Goal: Transaction & Acquisition: Purchase product/service

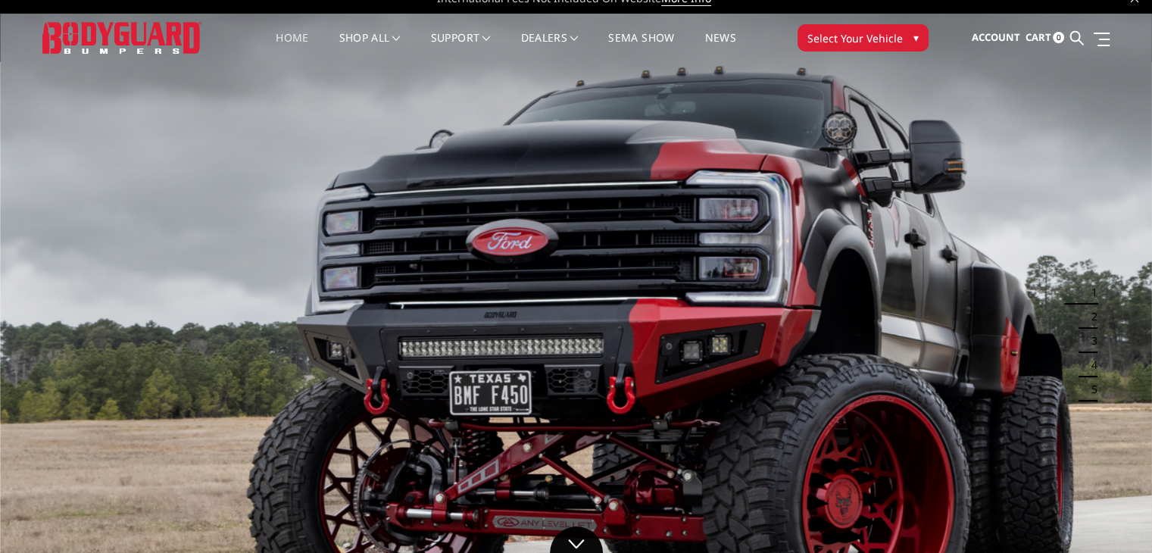
scroll to position [23, 0]
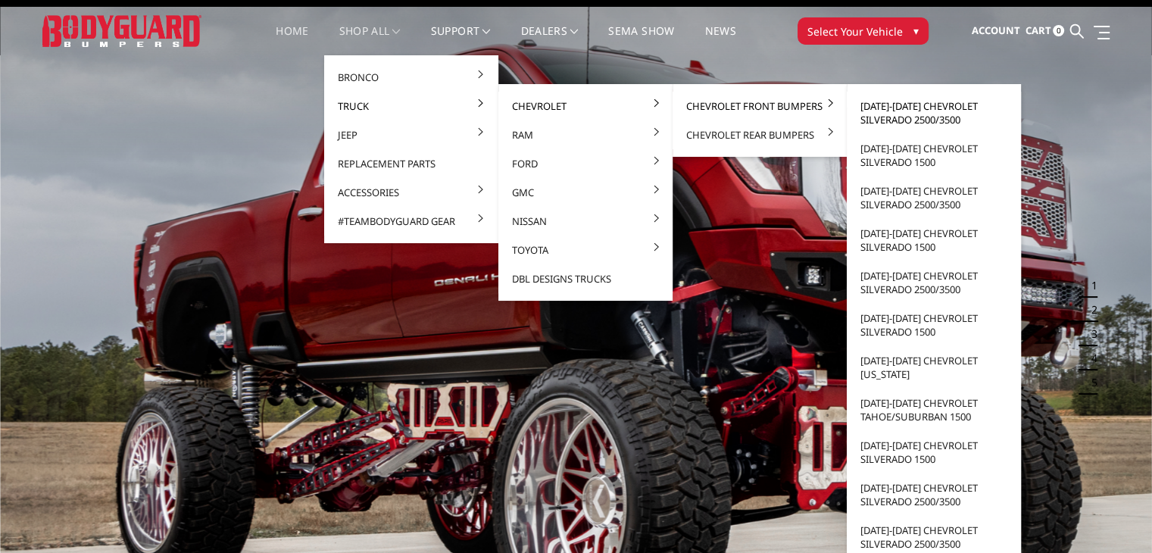
click at [916, 122] on link "[DATE]-[DATE] Chevrolet Silverado 2500/3500" at bounding box center [934, 113] width 162 height 42
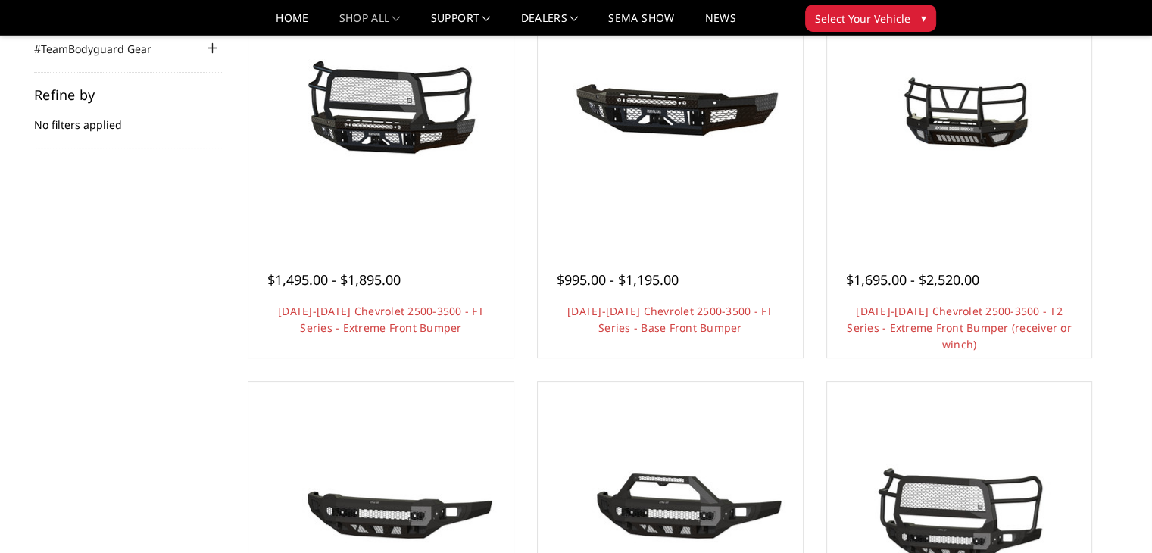
scroll to position [224, 0]
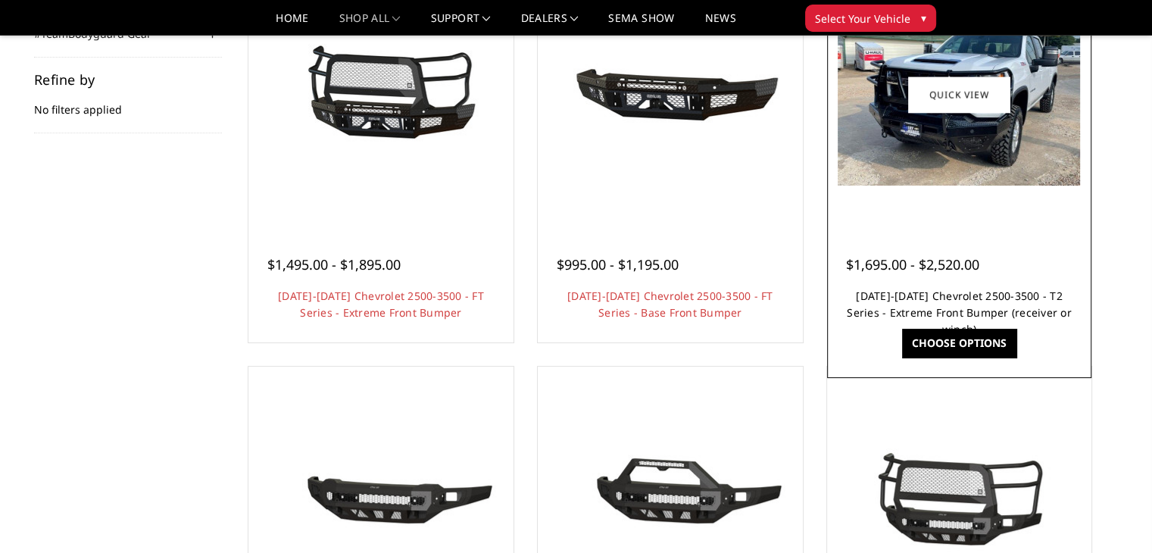
click at [903, 292] on link "2024-2026 Chevrolet 2500-3500 - T2 Series - Extreme Front Bumper (receiver or w…" at bounding box center [959, 312] width 225 height 48
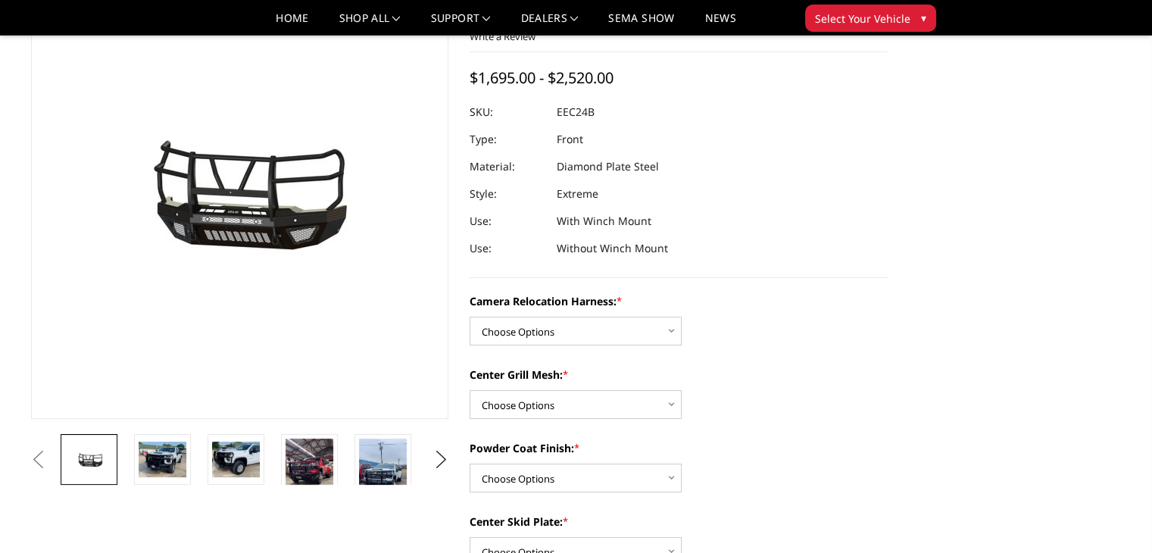
scroll to position [114, 0]
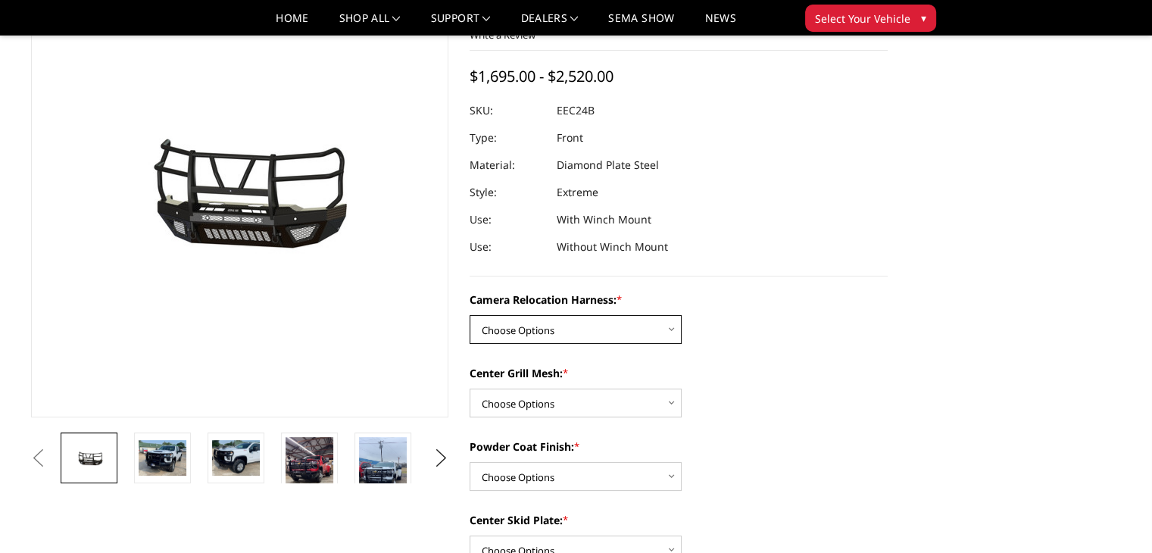
click at [633, 328] on select "Choose Options Without camera harness With camera harness" at bounding box center [575, 329] width 212 height 29
select select "3731"
click at [469, 315] on select "Choose Options Without camera harness With camera harness" at bounding box center [575, 329] width 212 height 29
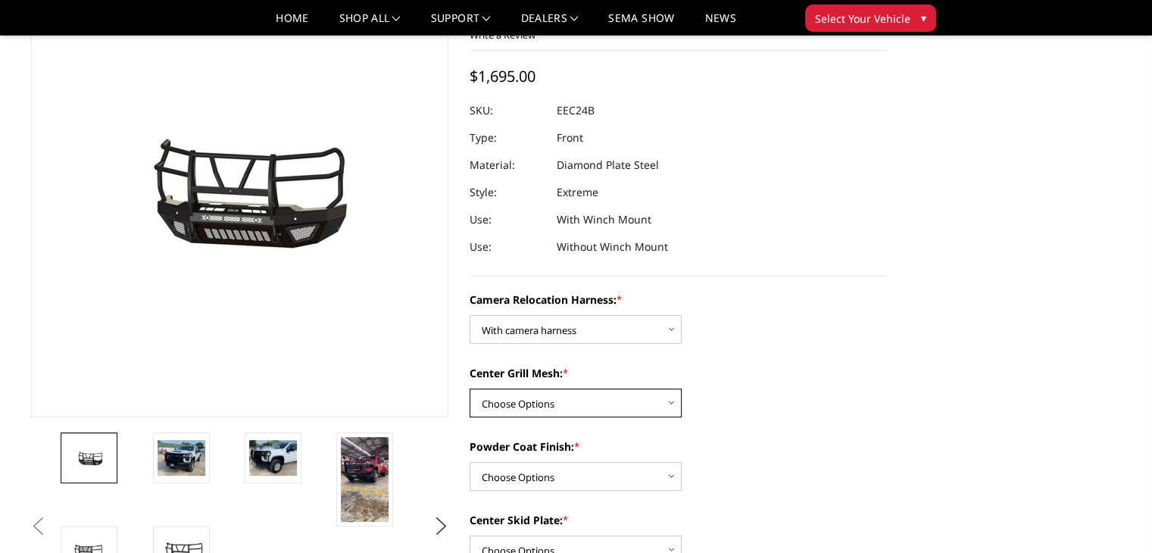
click at [655, 410] on select "Choose Options Without expanded metal With expanded metal" at bounding box center [575, 402] width 212 height 29
select select "3730"
click at [469, 388] on select "Choose Options Without expanded metal With expanded metal" at bounding box center [575, 402] width 212 height 29
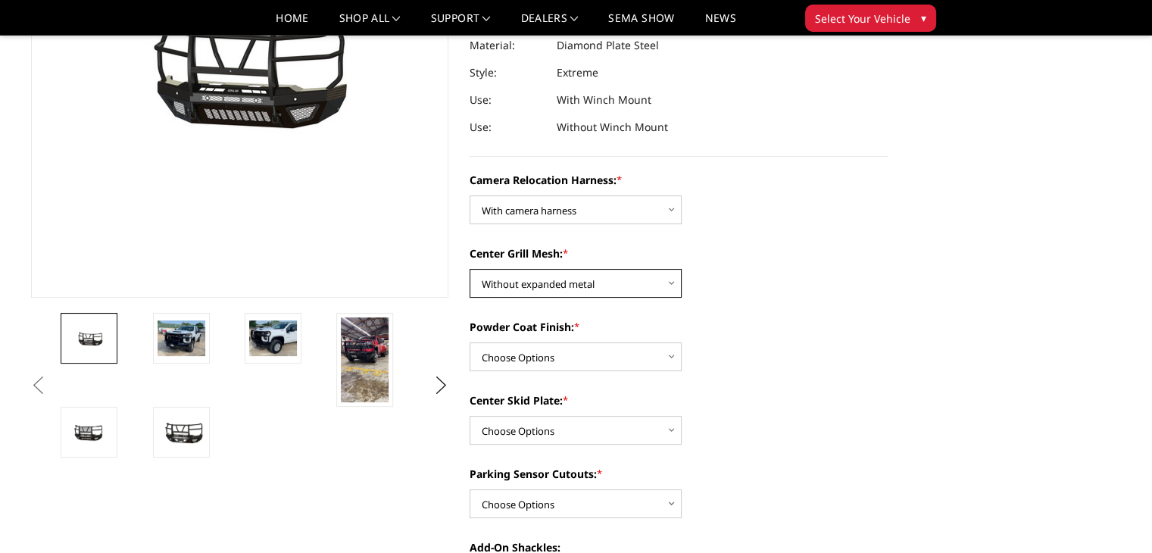
scroll to position [245, 0]
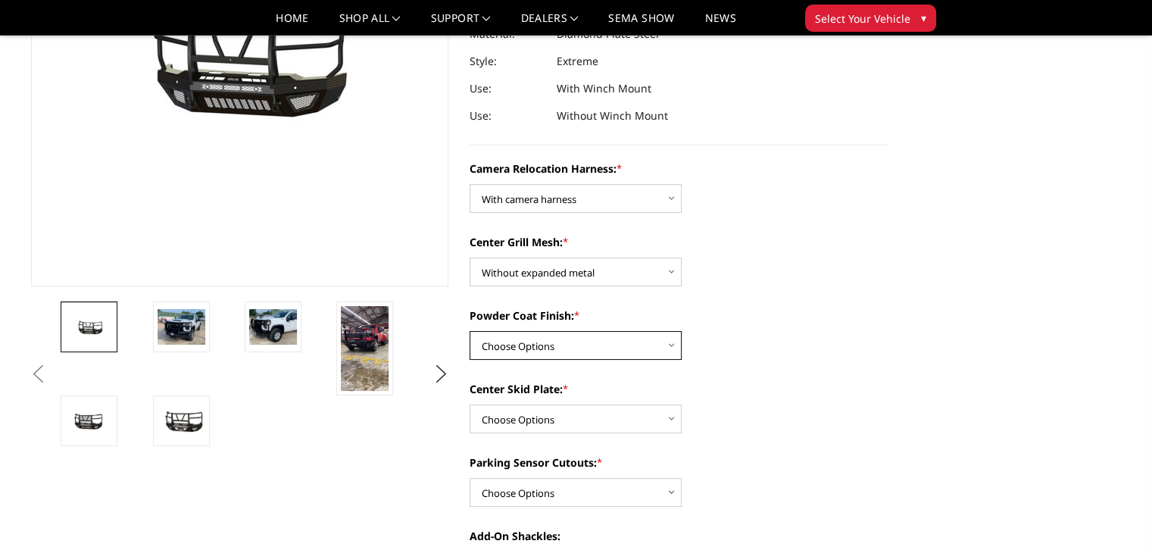
click at [636, 345] on select "Choose Options Textured Black Powder Coat Gloss Black Powder Coat Bare Metal" at bounding box center [575, 345] width 212 height 29
select select "3728"
click at [469, 331] on select "Choose Options Textured Black Powder Coat Gloss Black Powder Coat Bare Metal" at bounding box center [575, 345] width 212 height 29
click at [630, 416] on select "Choose Options Winch Mount Skid Plate Standard Skid Plate (included) 2" Receive…" at bounding box center [575, 418] width 212 height 29
select select "3723"
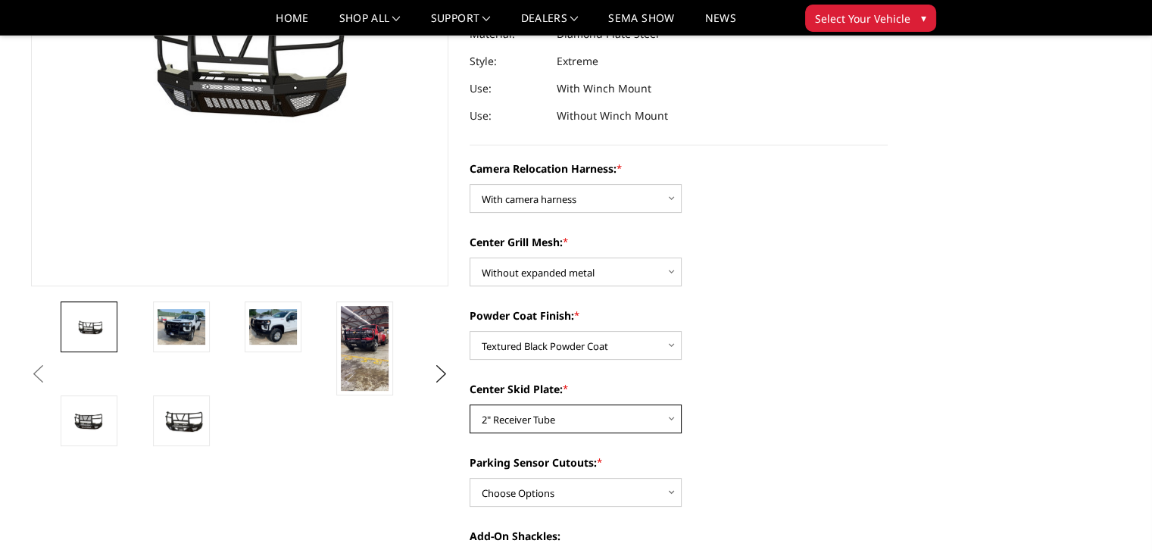
click at [469, 404] on select "Choose Options Winch Mount Skid Plate Standard Skid Plate (included) 2" Receive…" at bounding box center [575, 418] width 212 height 29
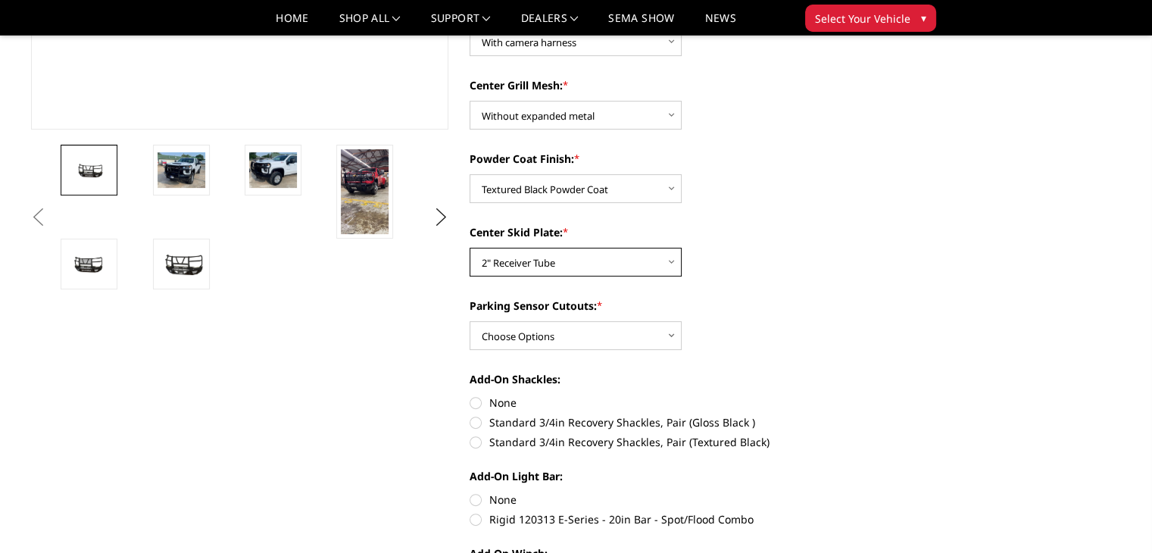
scroll to position [402, 0]
click at [664, 326] on select "Choose Options Yes - With Parking Sensor Cutouts" at bounding box center [575, 334] width 212 height 29
select select "3722"
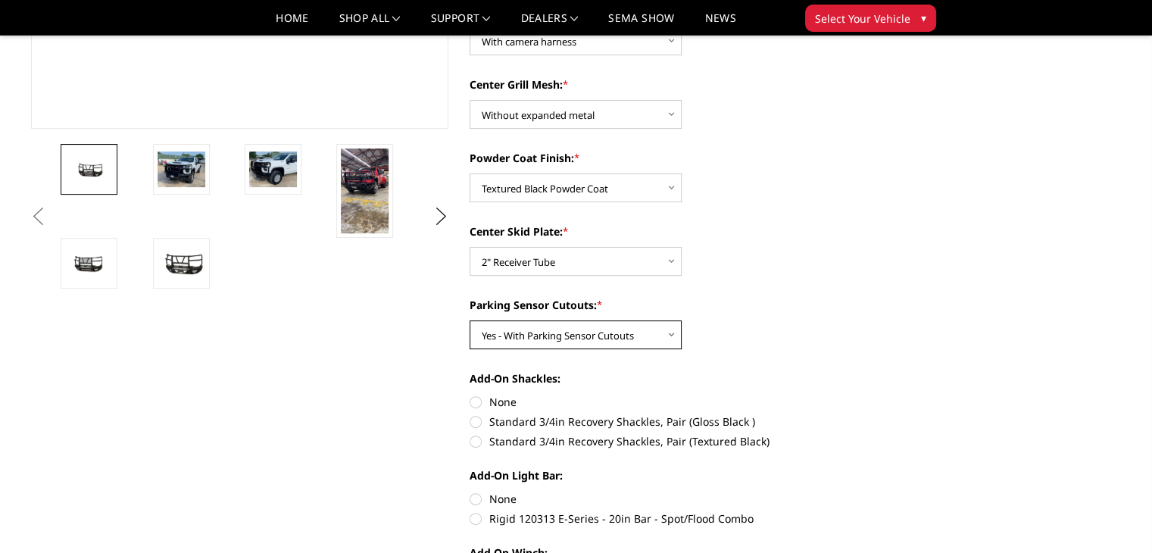
click at [469, 320] on select "Choose Options Yes - With Parking Sensor Cutouts" at bounding box center [575, 334] width 212 height 29
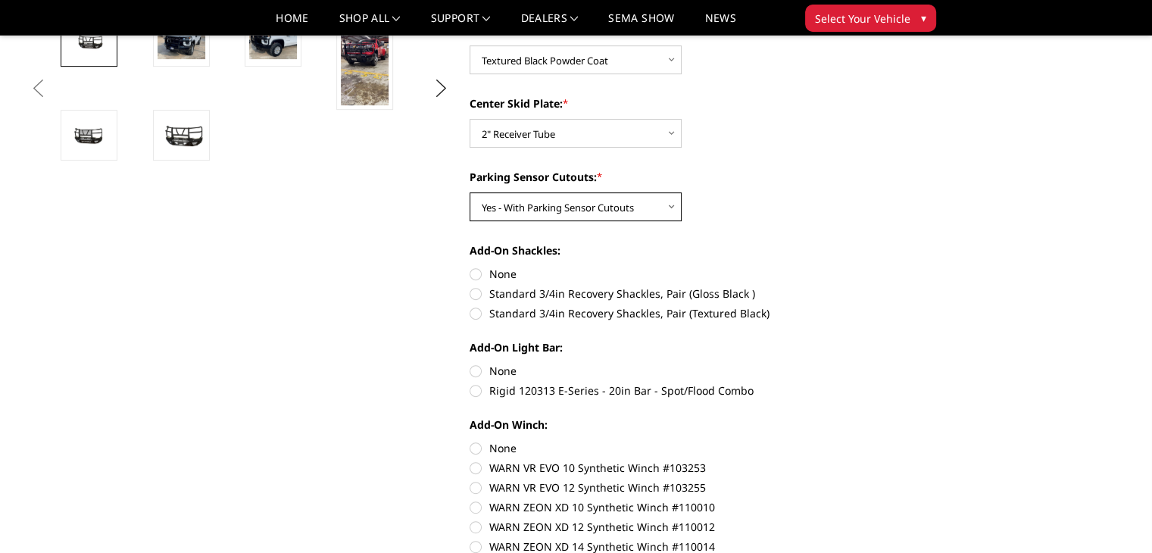
scroll to position [532, 0]
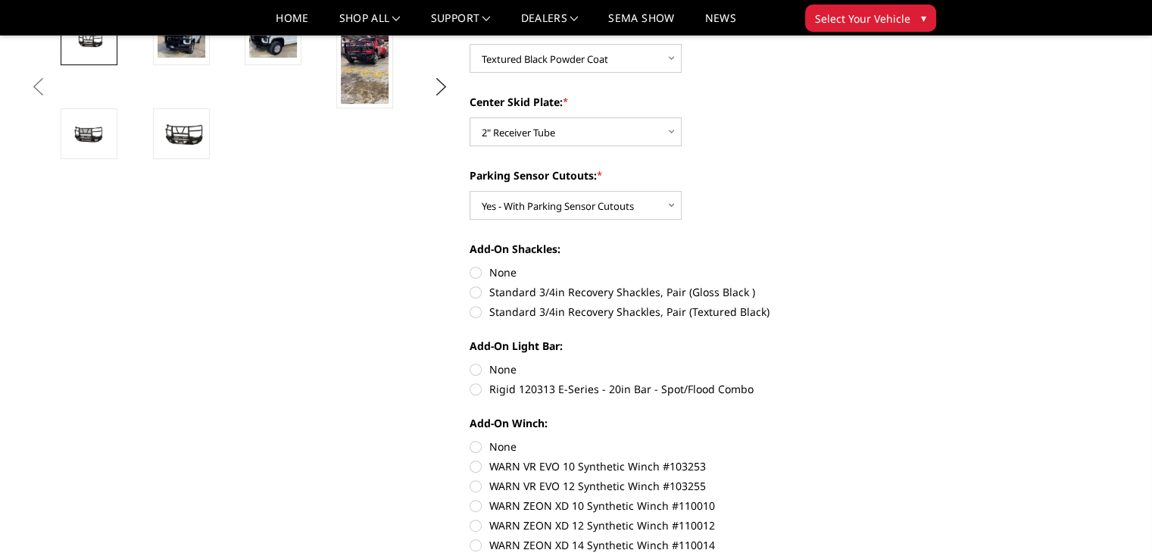
click at [491, 273] on label "None" at bounding box center [678, 272] width 418 height 16
click at [470, 265] on input "None" at bounding box center [469, 264] width 1 height 1
radio input "true"
click at [478, 369] on label "None" at bounding box center [678, 369] width 418 height 16
click at [470, 362] on input "None" at bounding box center [469, 361] width 1 height 1
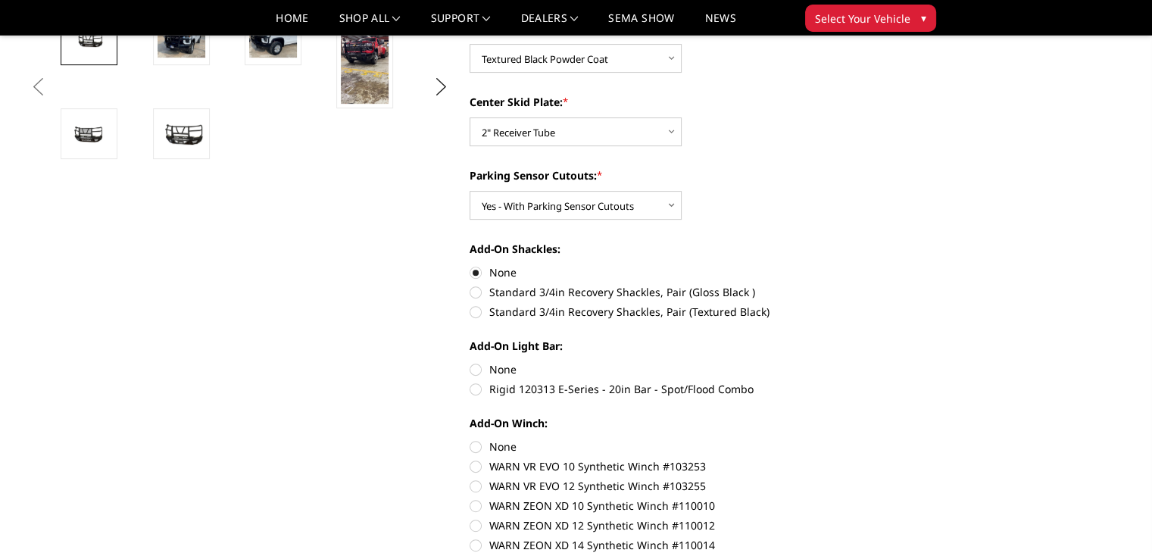
radio input "true"
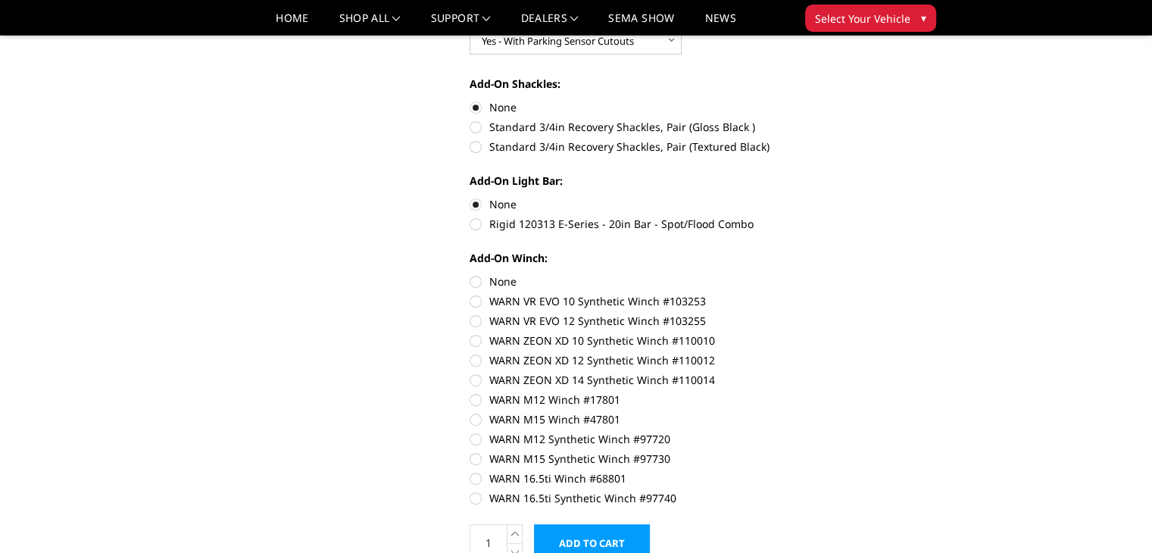
scroll to position [698, 0]
click at [481, 276] on label "None" at bounding box center [678, 280] width 418 height 16
click at [470, 273] on input "None" at bounding box center [469, 272] width 1 height 1
radio input "true"
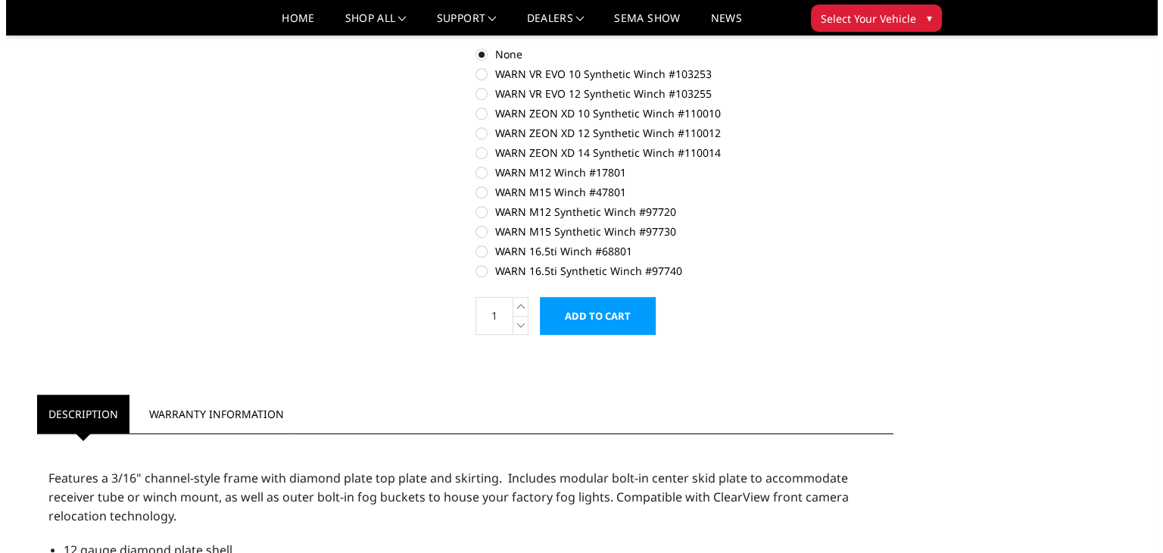
scroll to position [925, 0]
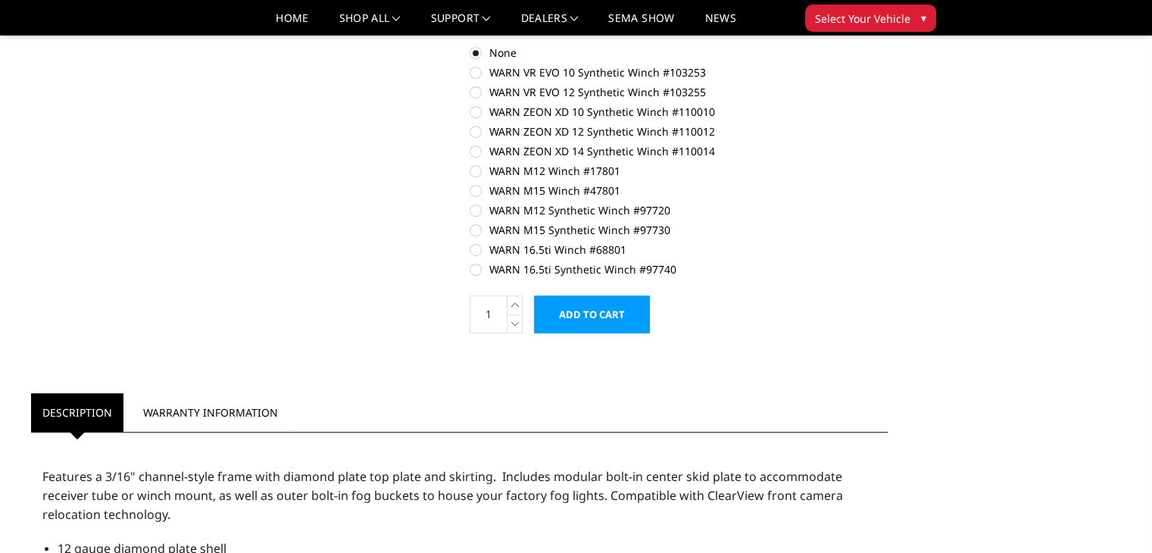
click at [612, 316] on input "Add to Cart" at bounding box center [592, 314] width 116 height 38
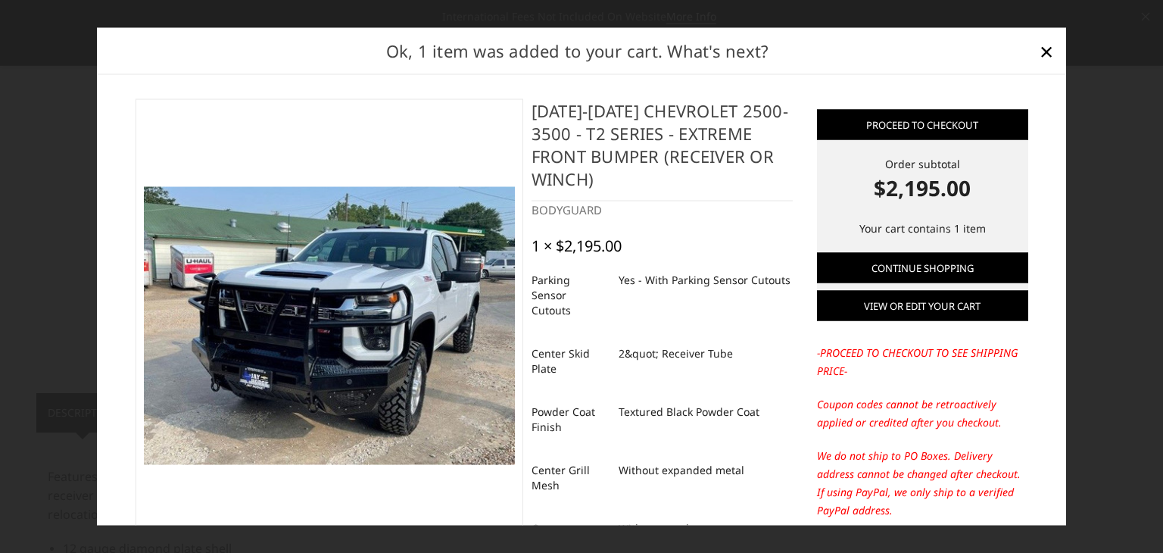
click at [942, 307] on link "View or edit your cart" at bounding box center [922, 306] width 211 height 30
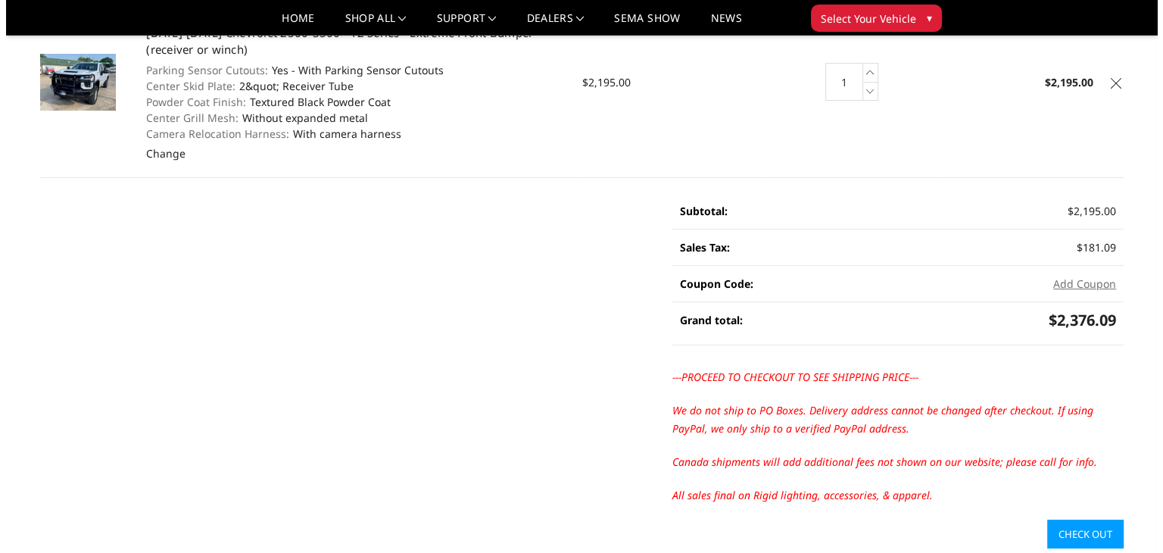
scroll to position [195, 0]
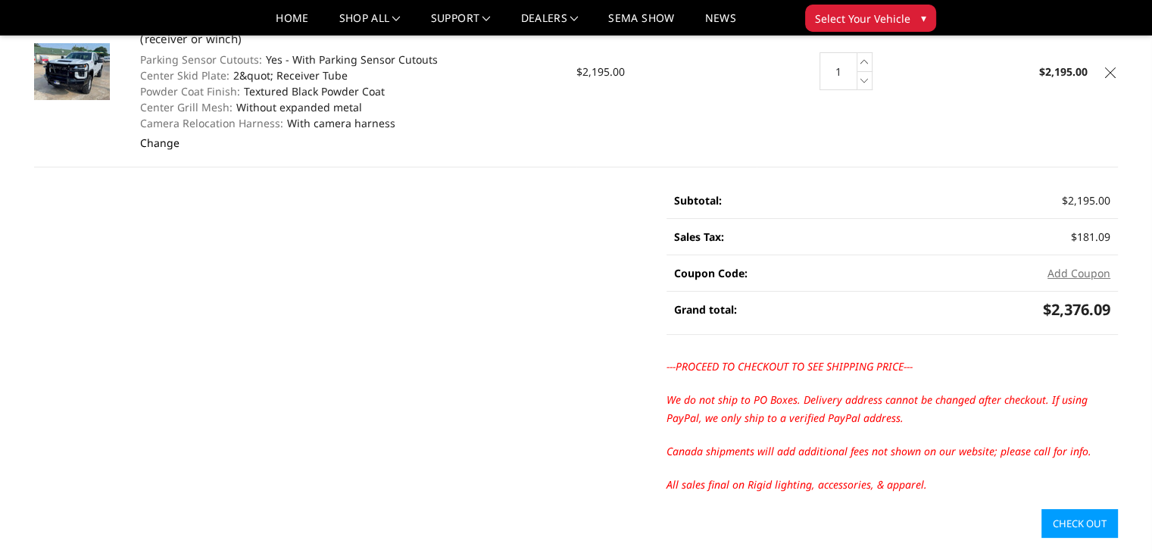
click at [157, 143] on link "Change" at bounding box center [159, 143] width 39 height 14
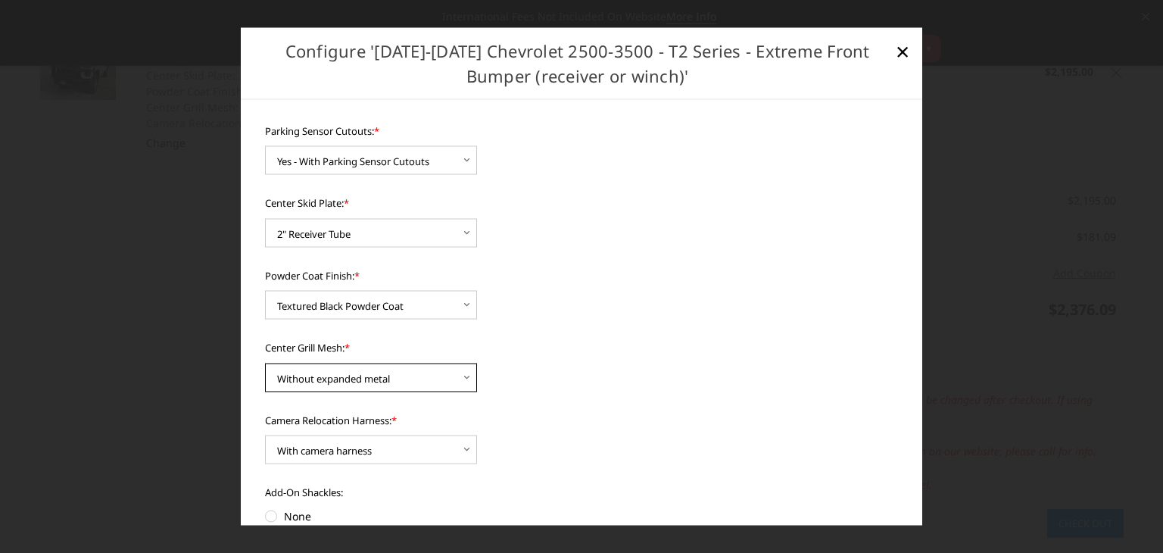
click at [476, 380] on select "Choose Options With expanded metal Without expanded metal" at bounding box center [371, 377] width 212 height 29
select select "3729"
click at [265, 363] on select "Choose Options With expanded metal Without expanded metal" at bounding box center [371, 377] width 212 height 29
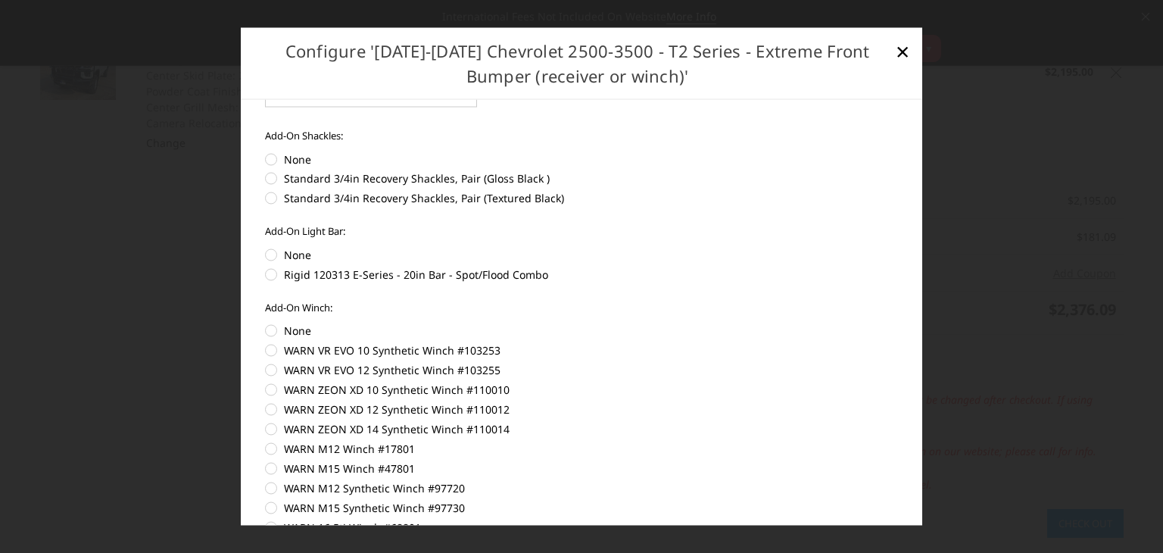
scroll to position [357, 0]
click at [300, 158] on label "None" at bounding box center [582, 158] width 634 height 16
click at [266, 507] on input "None" at bounding box center [265, 507] width 1 height 1
radio input "true"
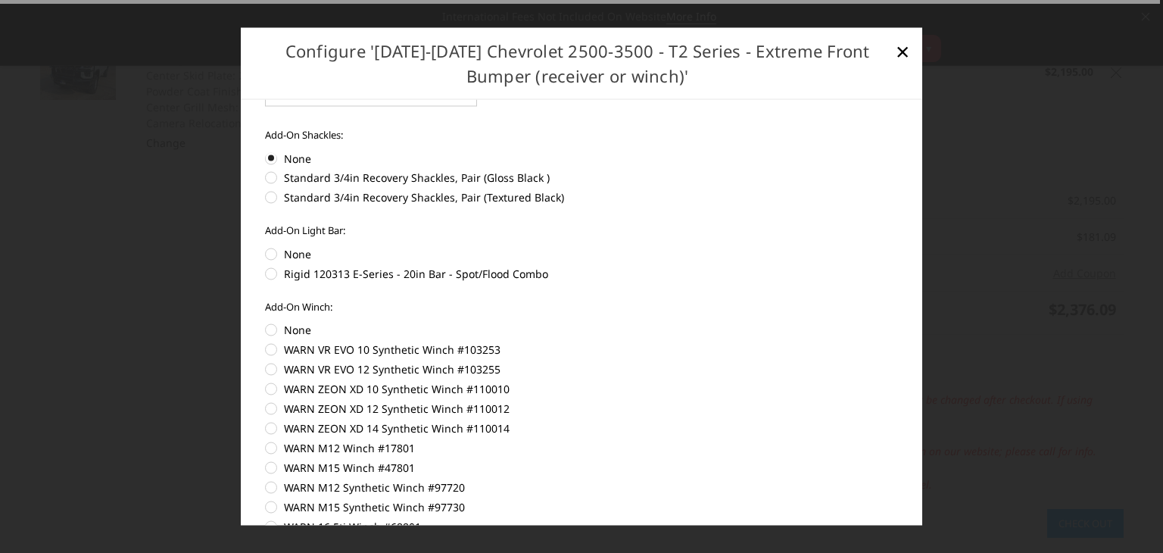
click at [295, 255] on label "None" at bounding box center [582, 253] width 634 height 16
radio input "true"
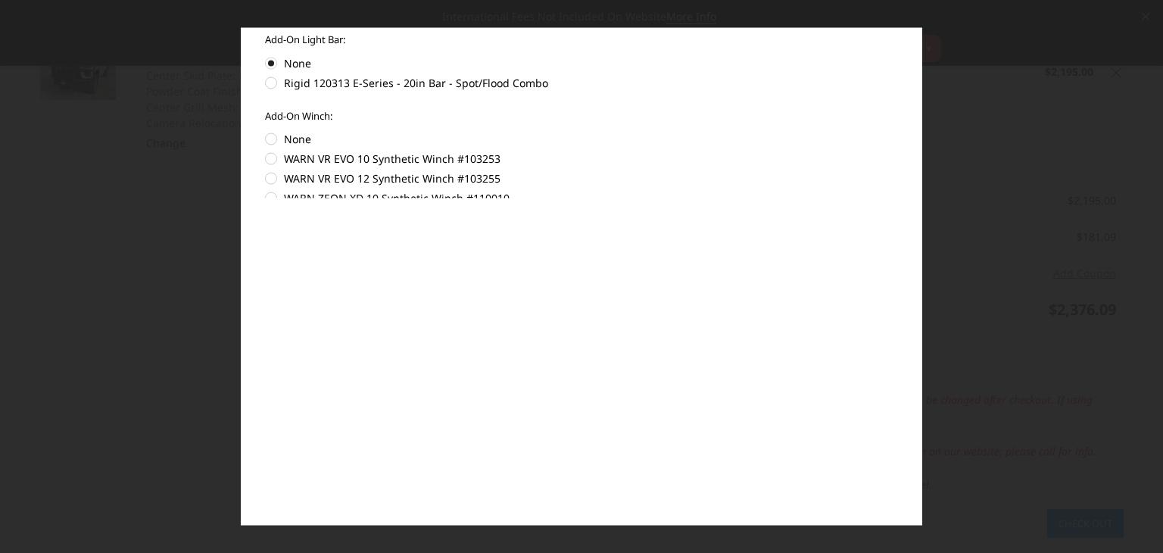
scroll to position [221, 0]
click at [277, 136] on label "None" at bounding box center [582, 139] width 634 height 16
click at [266, 352] on input "None" at bounding box center [265, 352] width 1 height 1
radio input "true"
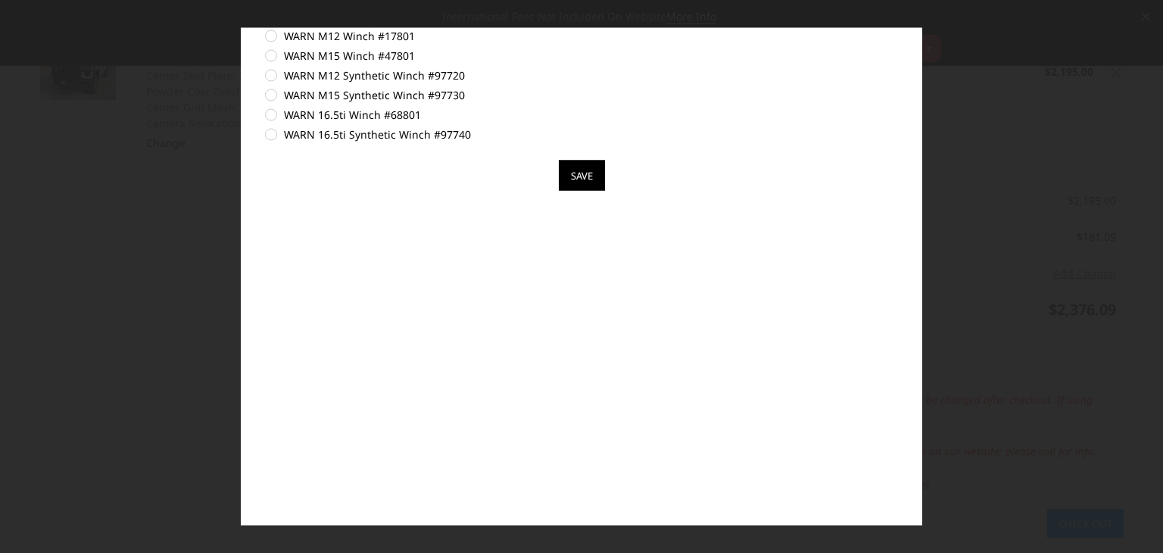
scroll to position [457, 0]
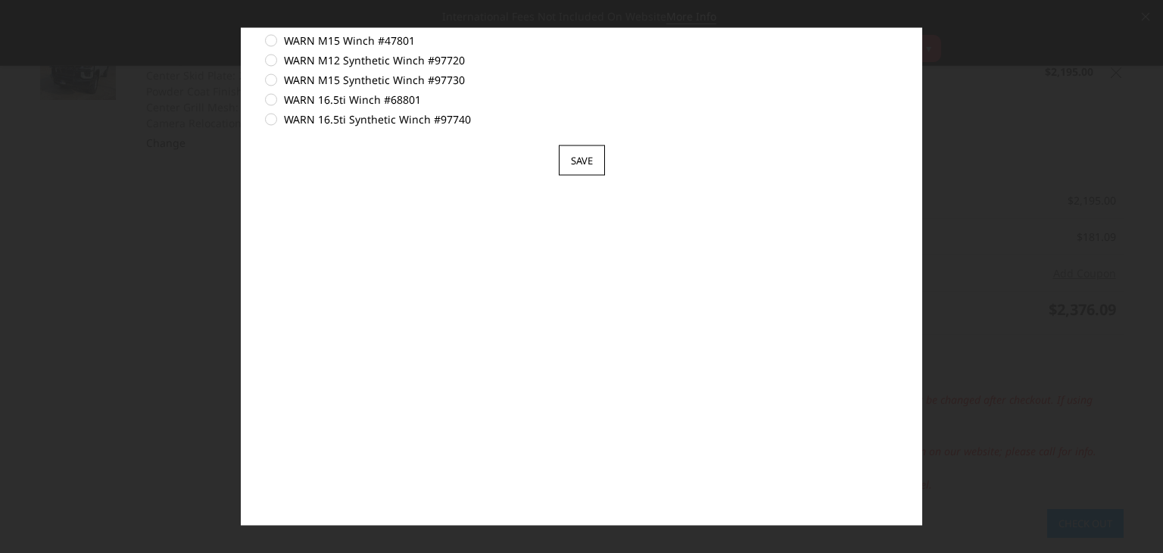
click at [566, 157] on input "Save" at bounding box center [582, 160] width 46 height 30
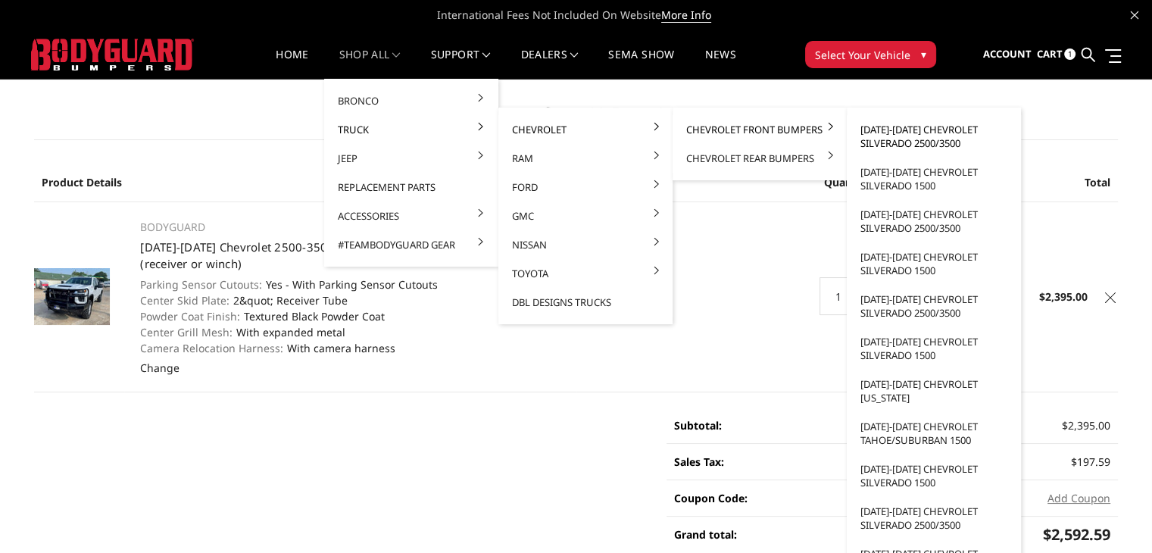
click at [860, 130] on link "[DATE]-[DATE] Chevrolet Silverado 2500/3500" at bounding box center [934, 136] width 162 height 42
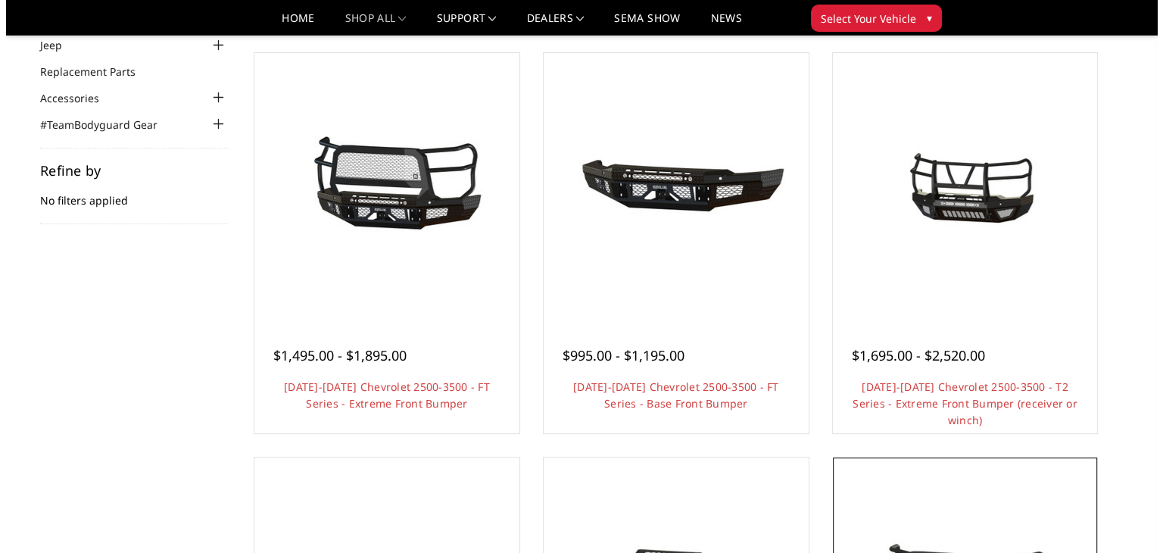
scroll to position [130, 0]
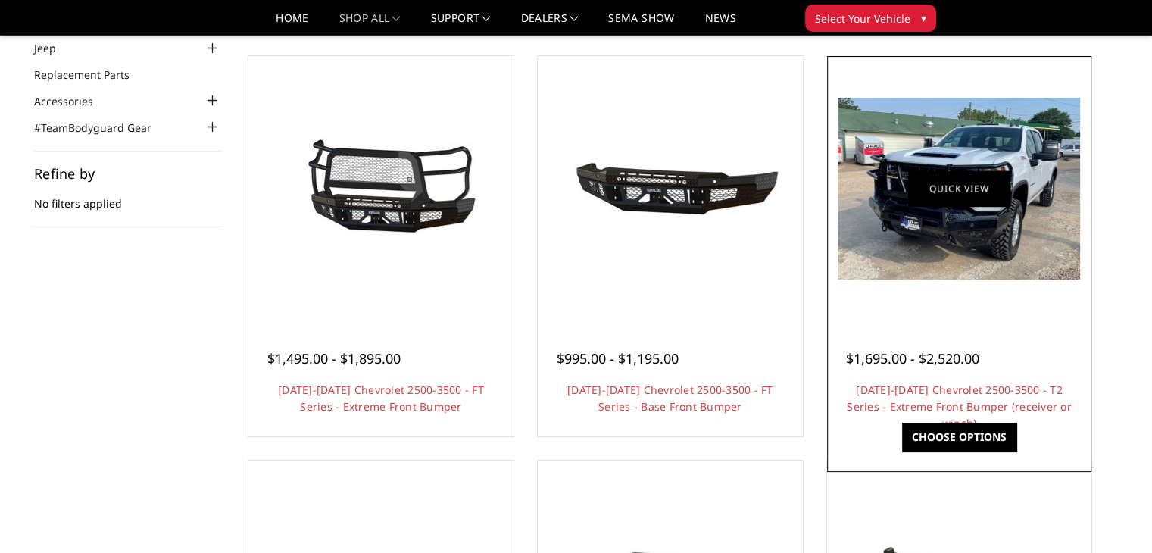
click at [947, 182] on link "Quick view" at bounding box center [958, 188] width 101 height 36
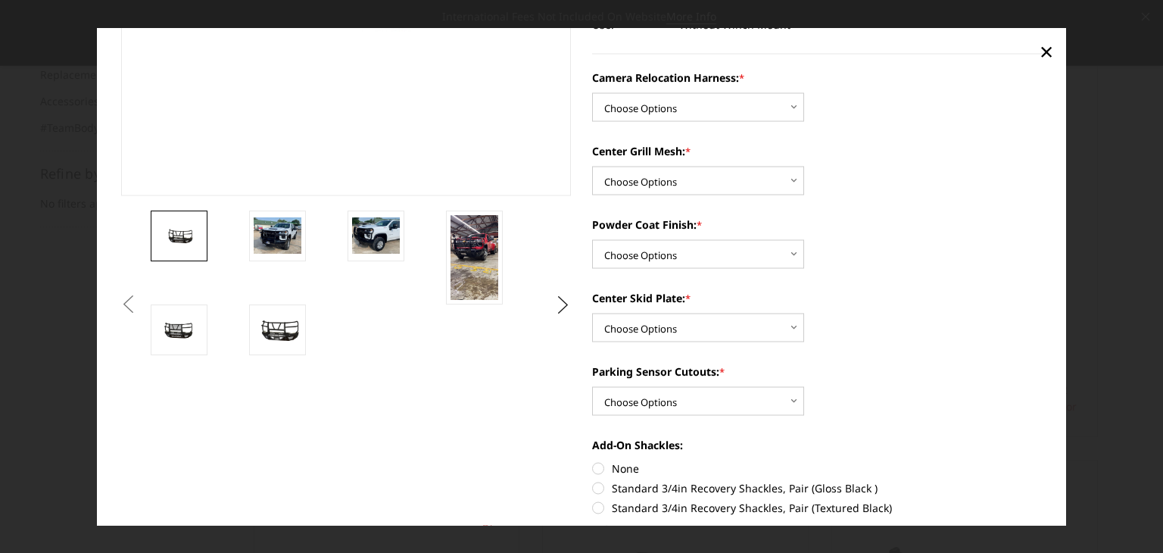
scroll to position [298, 0]
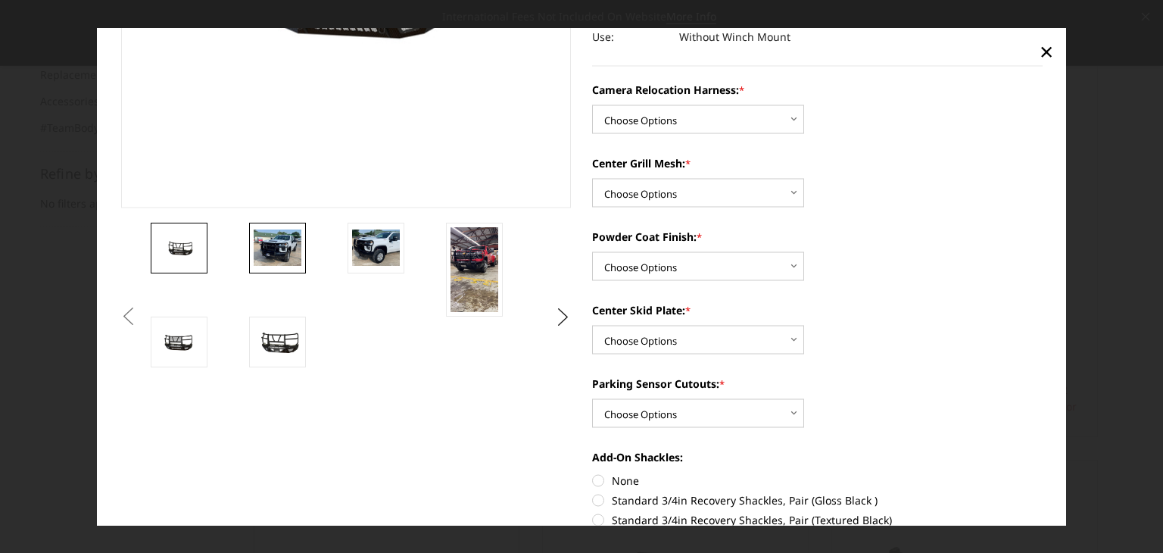
click at [257, 239] on img at bounding box center [278, 248] width 48 height 36
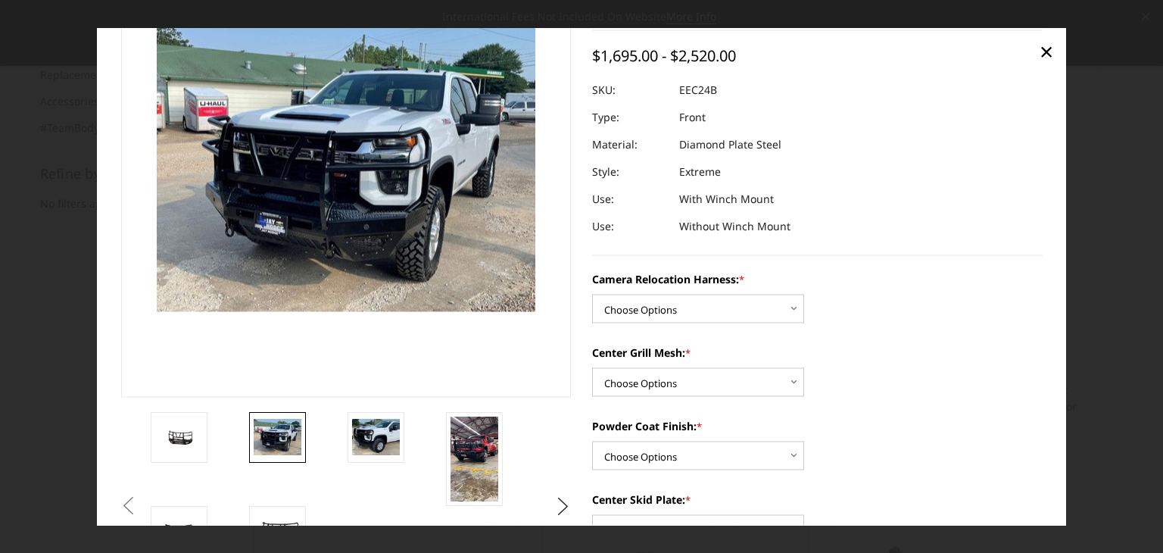
scroll to position [109, 0]
click at [379, 429] on img at bounding box center [376, 437] width 48 height 36
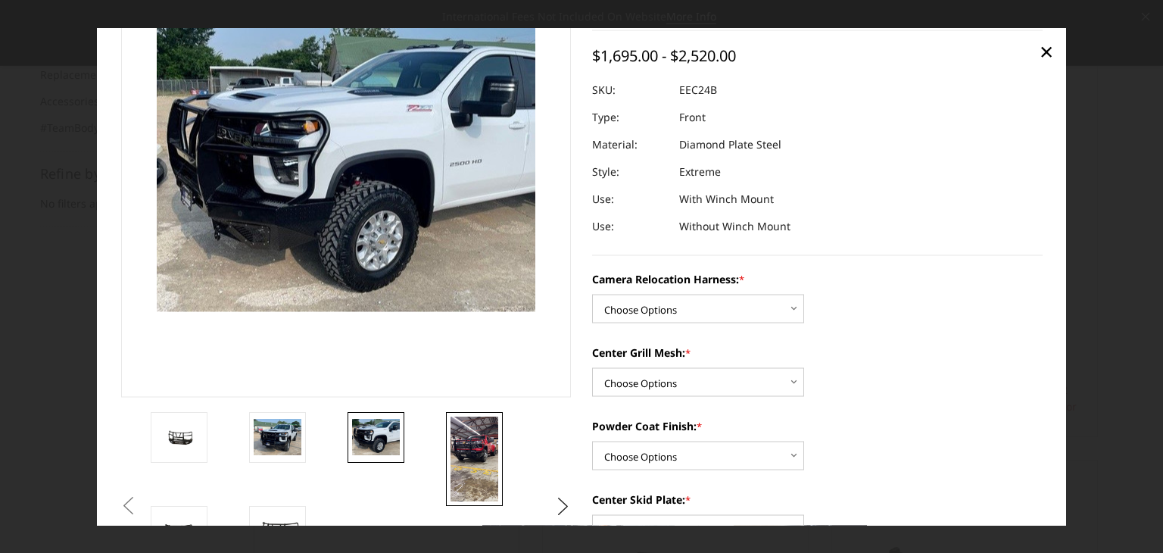
click at [482, 458] on img at bounding box center [475, 458] width 48 height 85
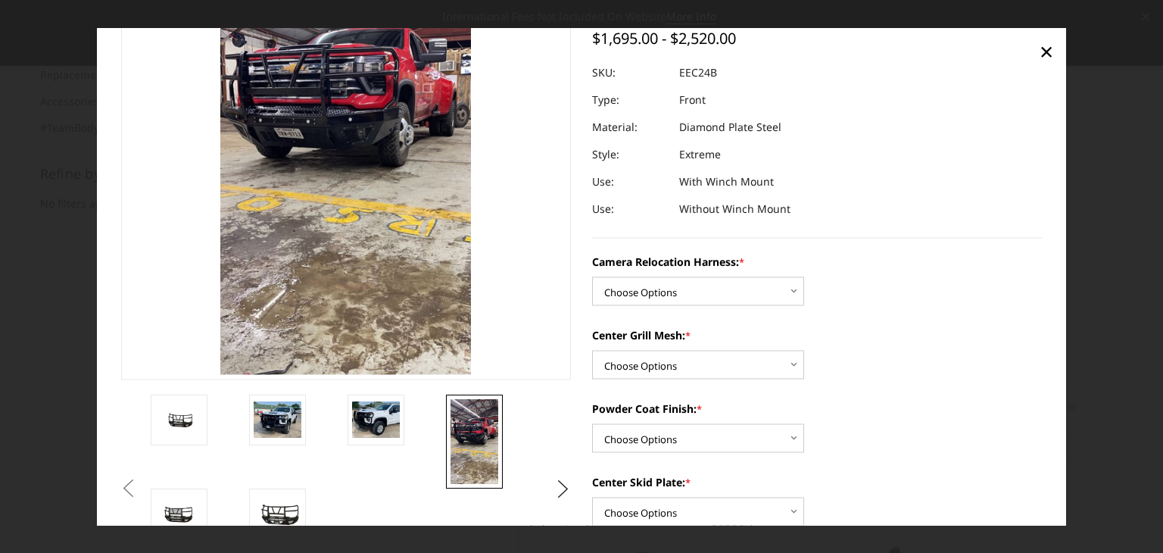
scroll to position [124, 0]
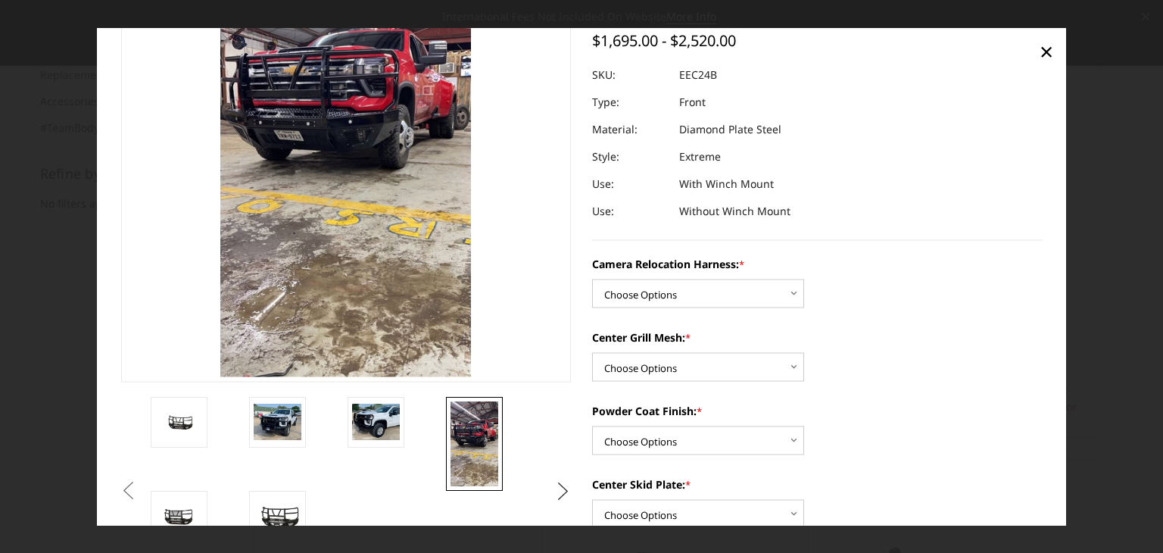
click at [557, 488] on button "Next" at bounding box center [563, 490] width 23 height 23
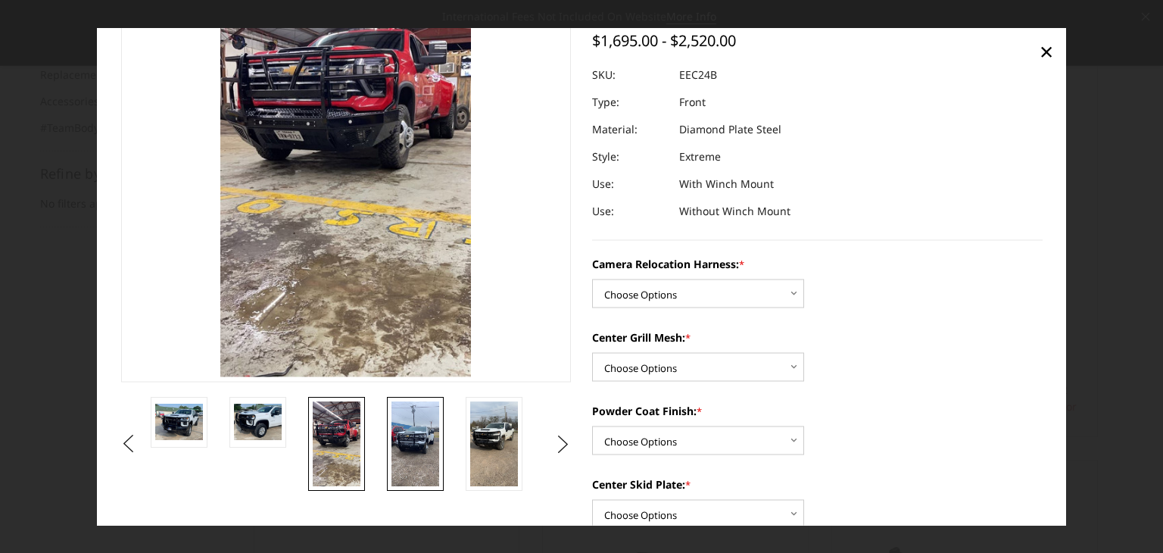
click at [403, 420] on img at bounding box center [415, 443] width 48 height 85
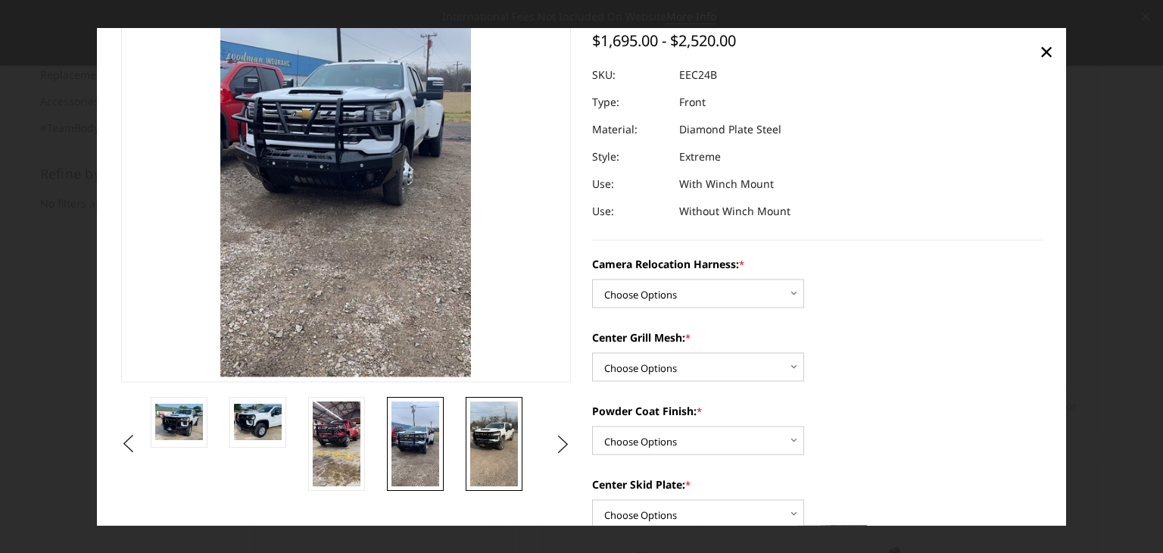
click at [502, 449] on img at bounding box center [494, 443] width 48 height 85
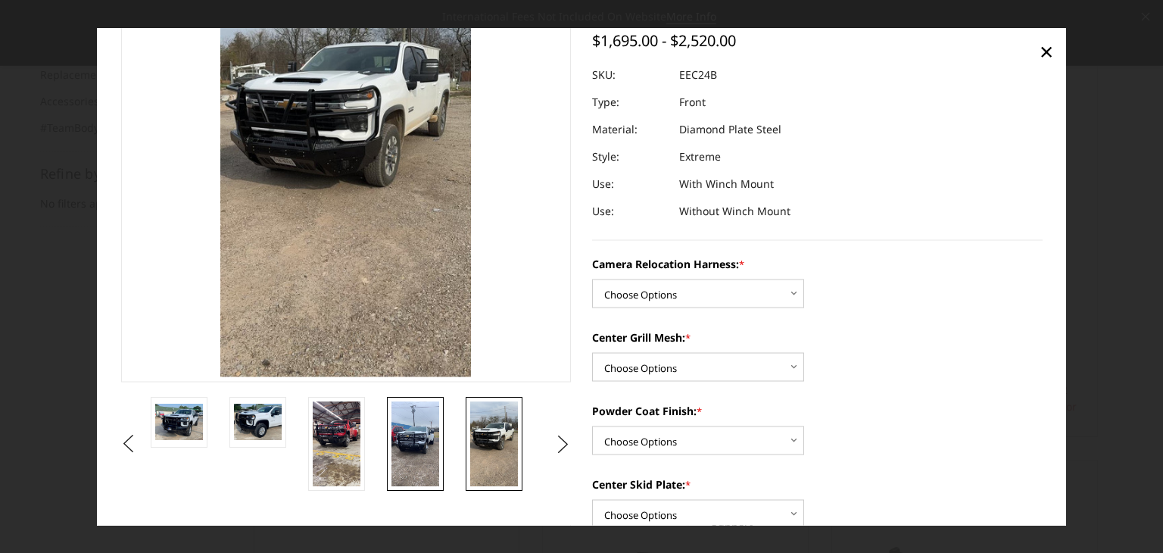
click at [405, 427] on img at bounding box center [415, 443] width 48 height 85
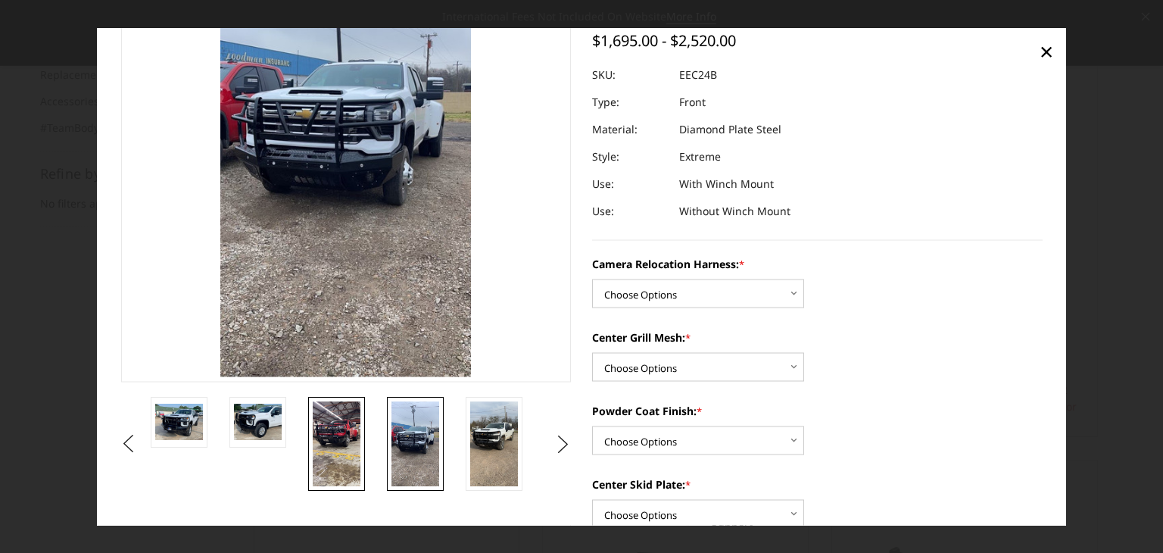
click at [339, 420] on img at bounding box center [337, 443] width 48 height 85
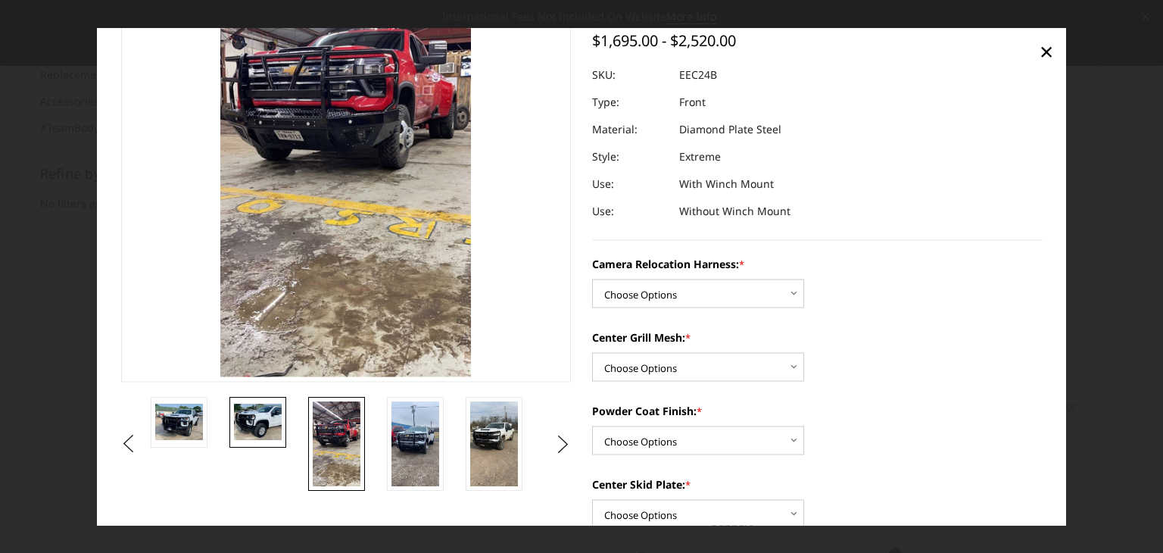
click at [267, 416] on img at bounding box center [258, 422] width 48 height 36
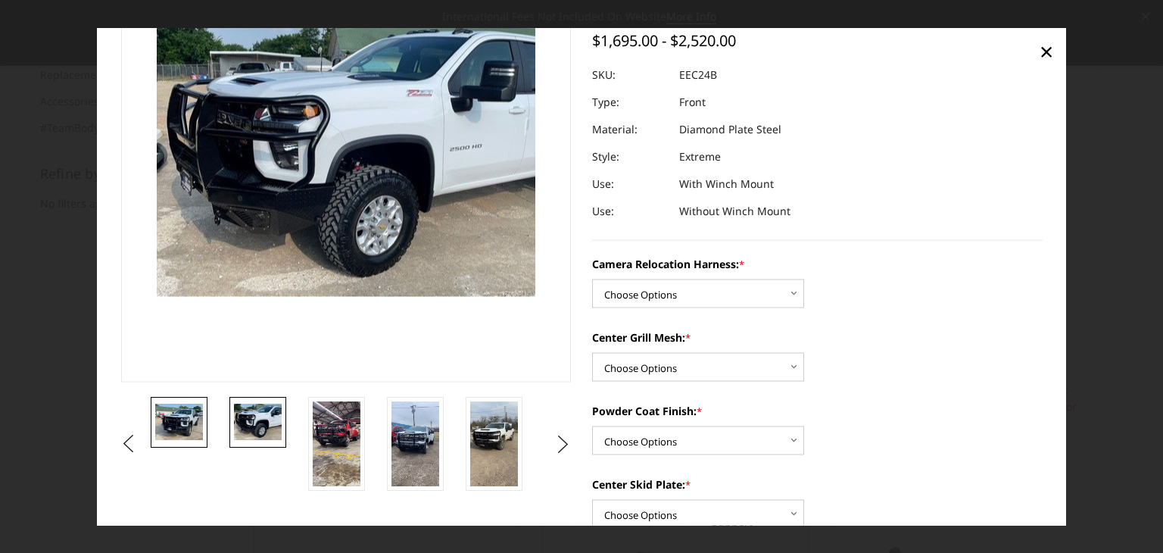
click at [183, 410] on img at bounding box center [179, 422] width 48 height 36
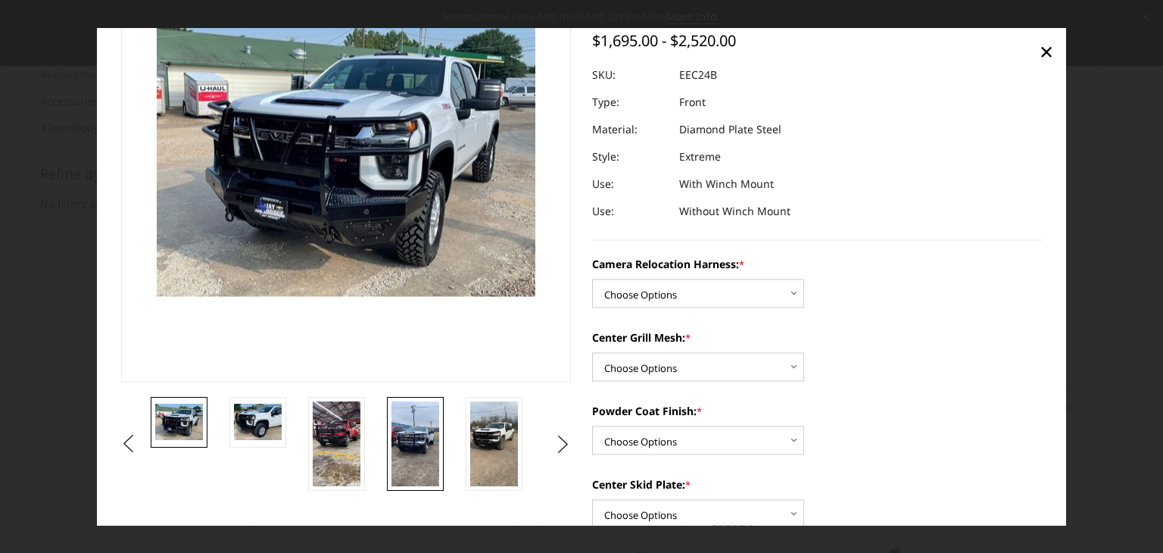
click at [420, 435] on img at bounding box center [415, 443] width 48 height 85
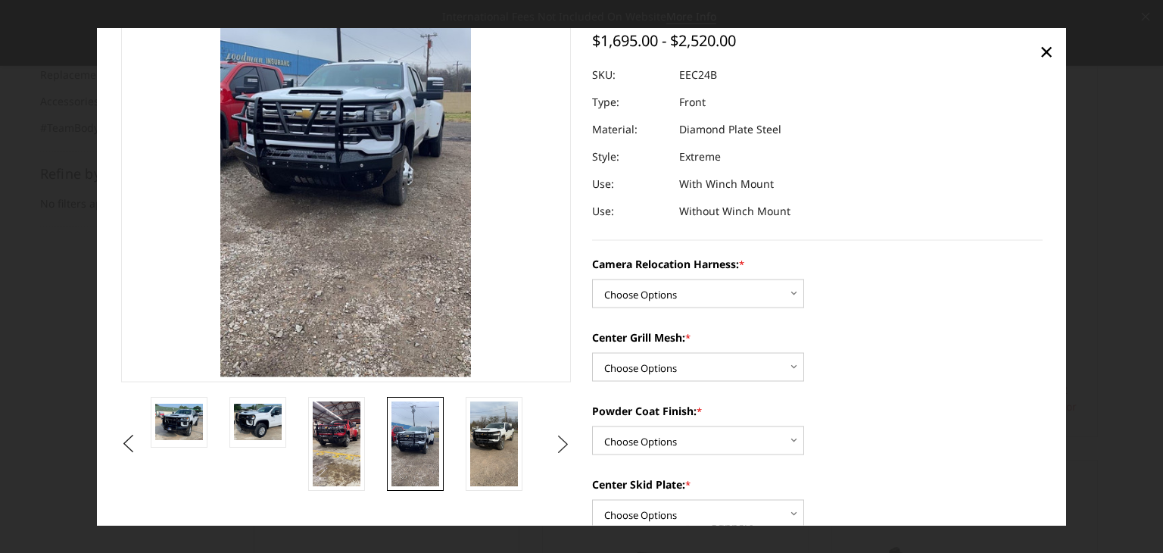
click at [563, 443] on button "Next" at bounding box center [563, 443] width 23 height 23
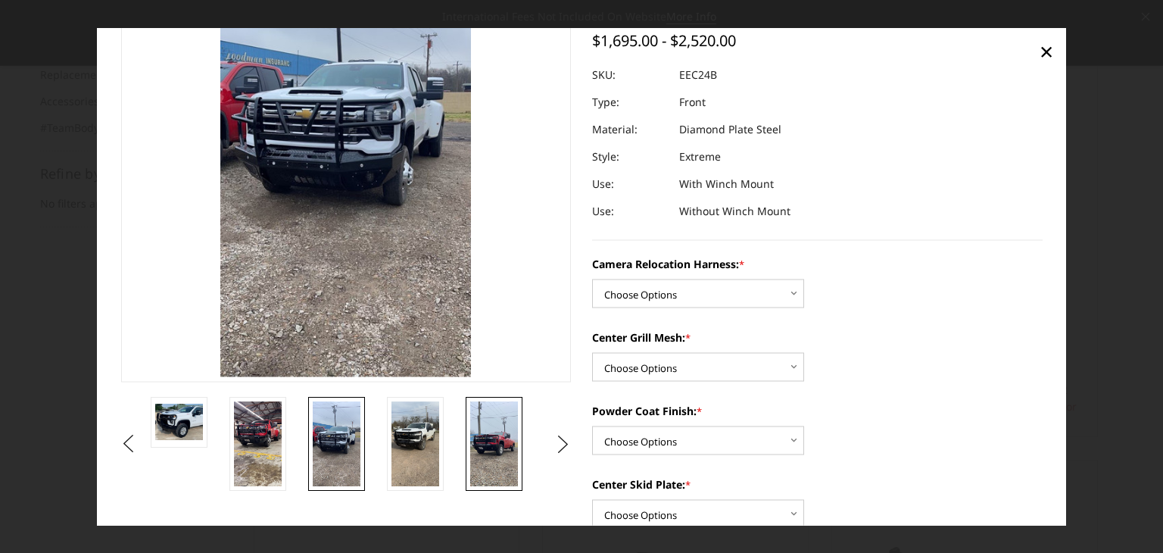
click at [497, 433] on img at bounding box center [494, 443] width 48 height 85
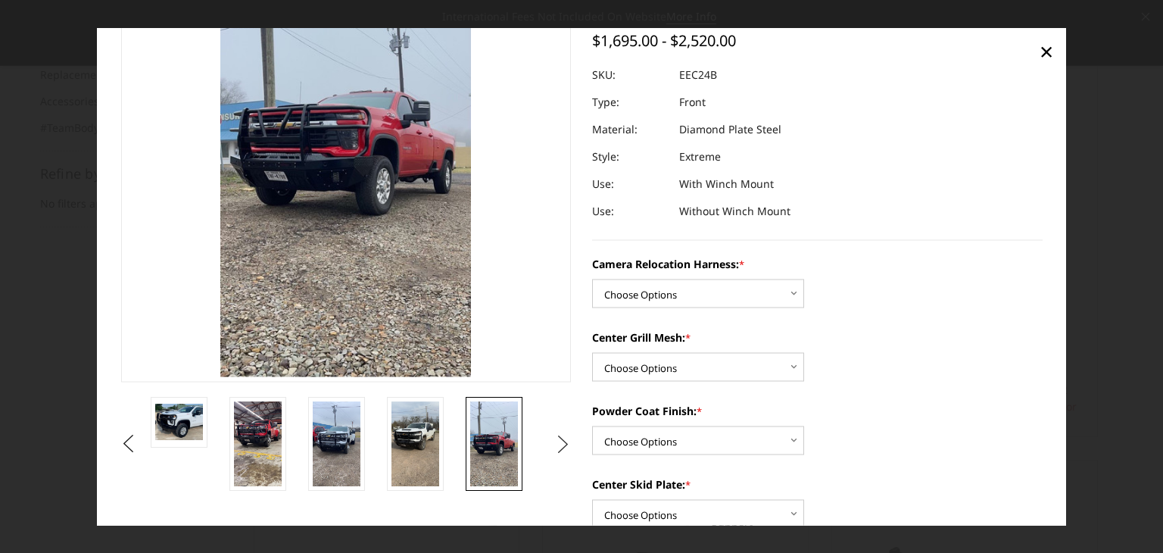
click at [558, 444] on button "Next" at bounding box center [563, 443] width 23 height 23
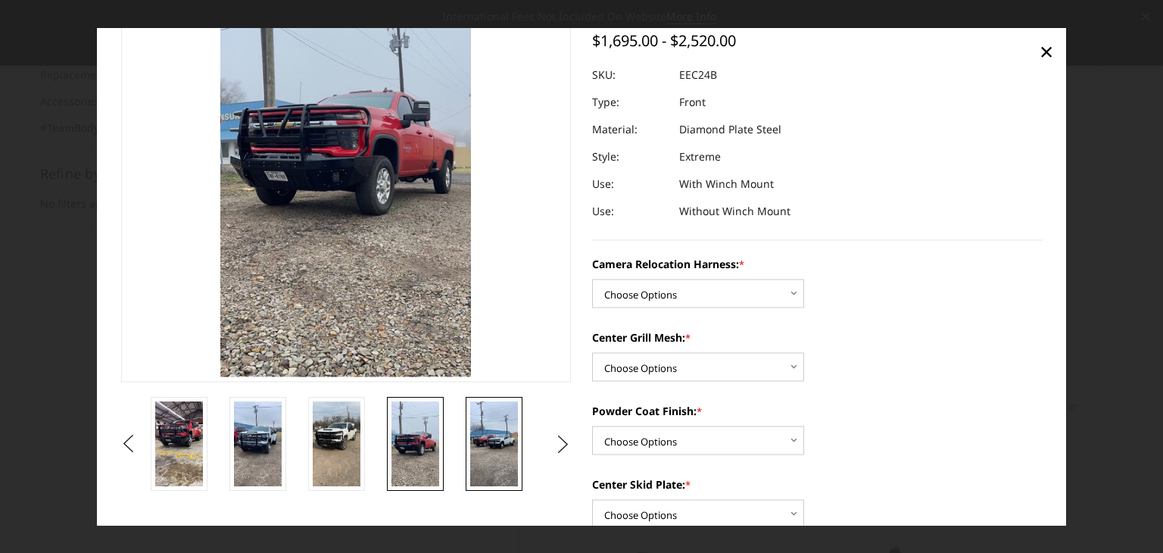
click at [500, 437] on img at bounding box center [494, 443] width 48 height 85
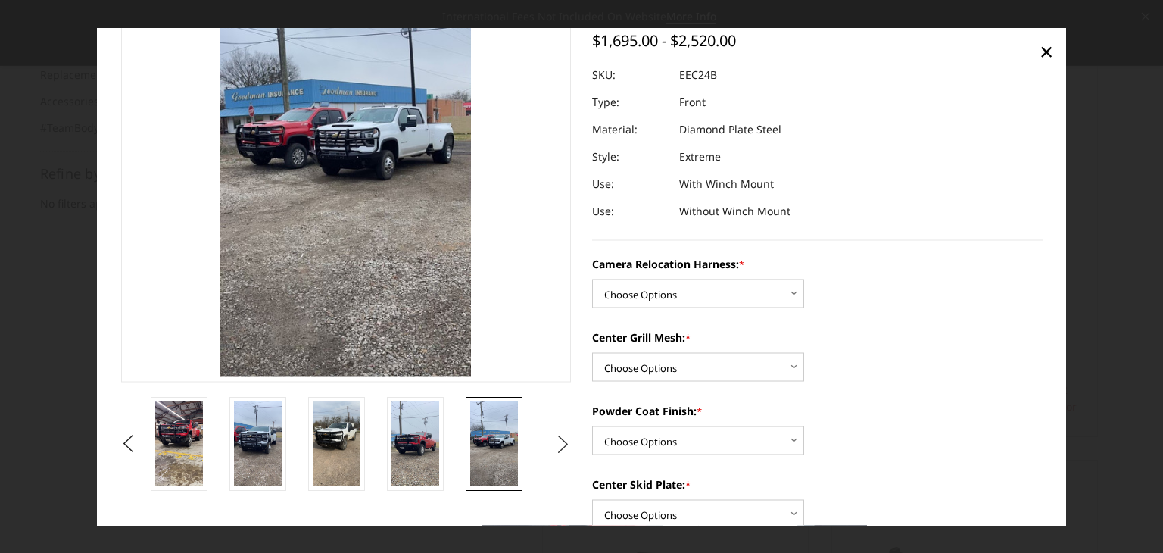
click at [554, 440] on button "Next" at bounding box center [563, 443] width 23 height 23
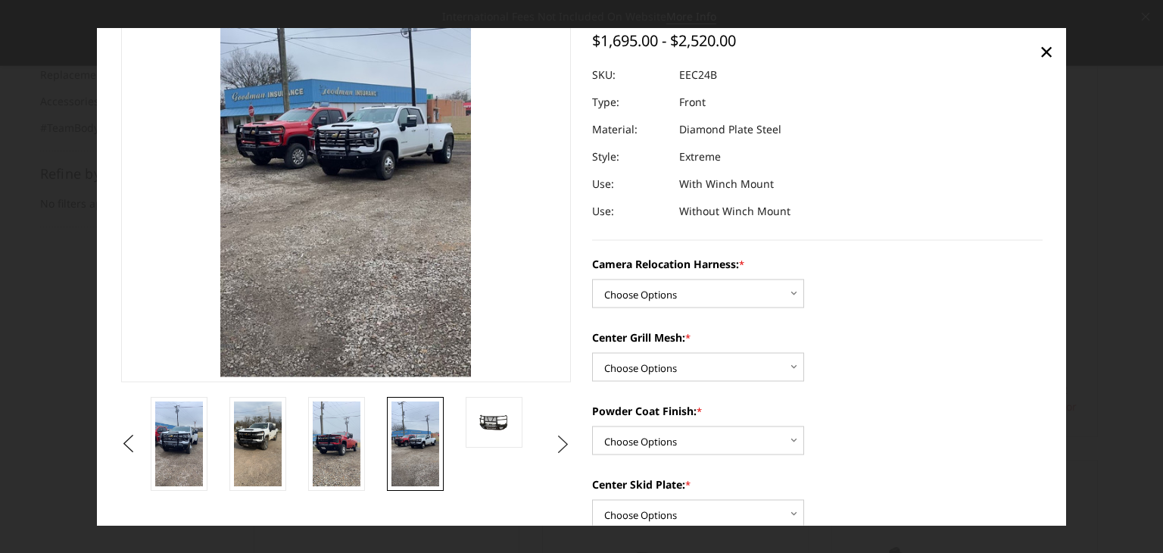
click at [554, 440] on button "Next" at bounding box center [563, 443] width 23 height 23
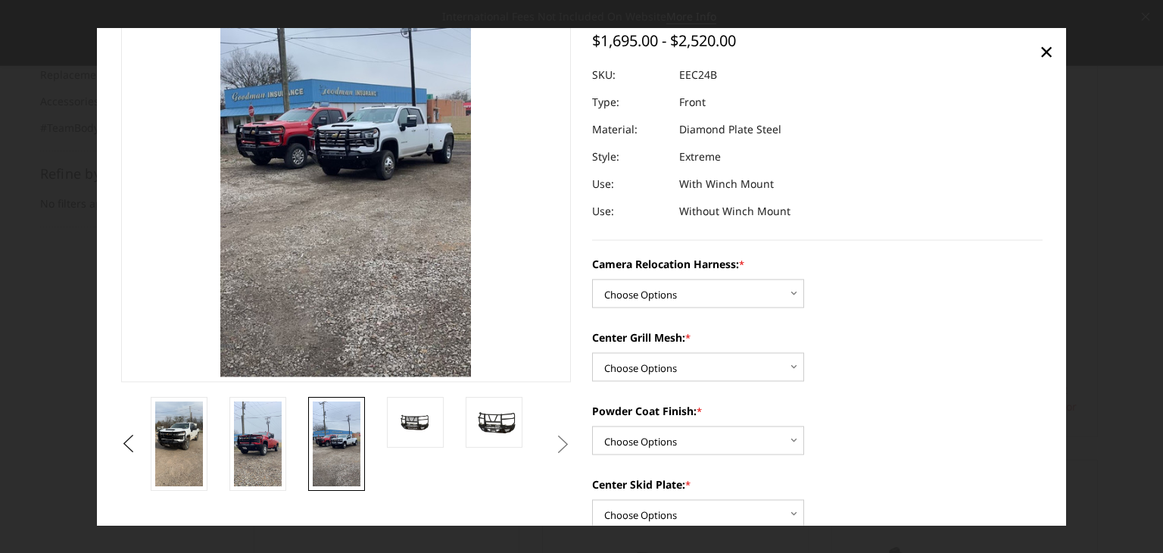
click at [556, 440] on button "Next" at bounding box center [563, 443] width 23 height 23
